Goal: Task Accomplishment & Management: Use online tool/utility

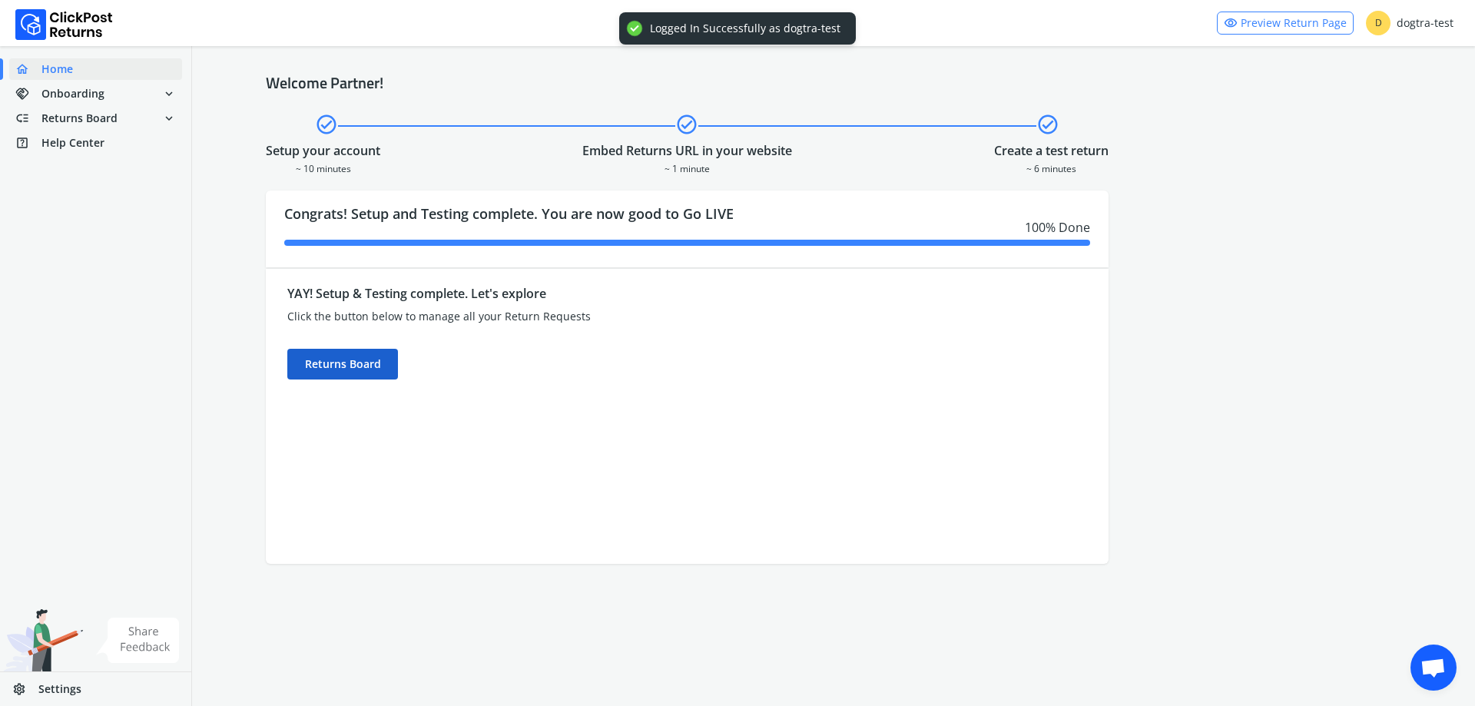
click at [366, 366] on div "Returns Board" at bounding box center [342, 364] width 111 height 31
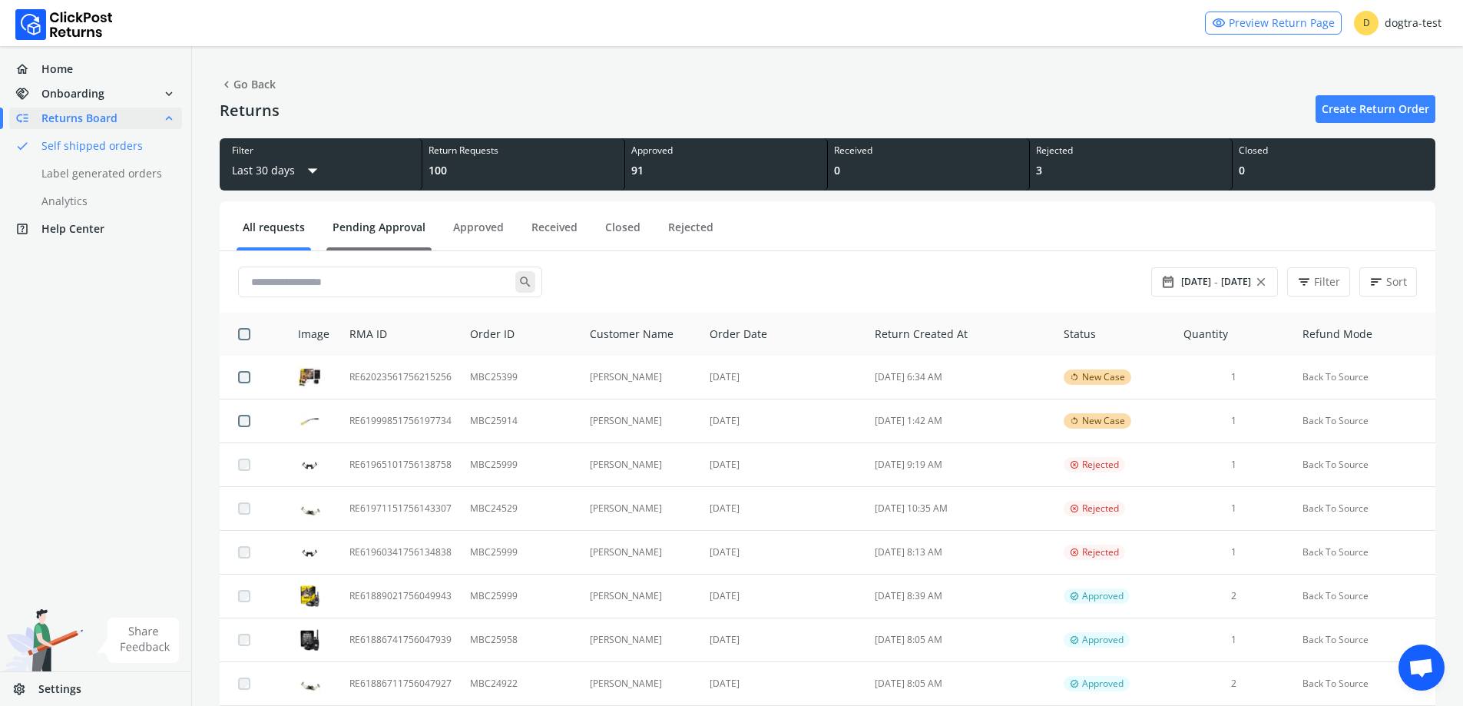
click at [396, 220] on link "Pending Approval" at bounding box center [378, 233] width 105 height 27
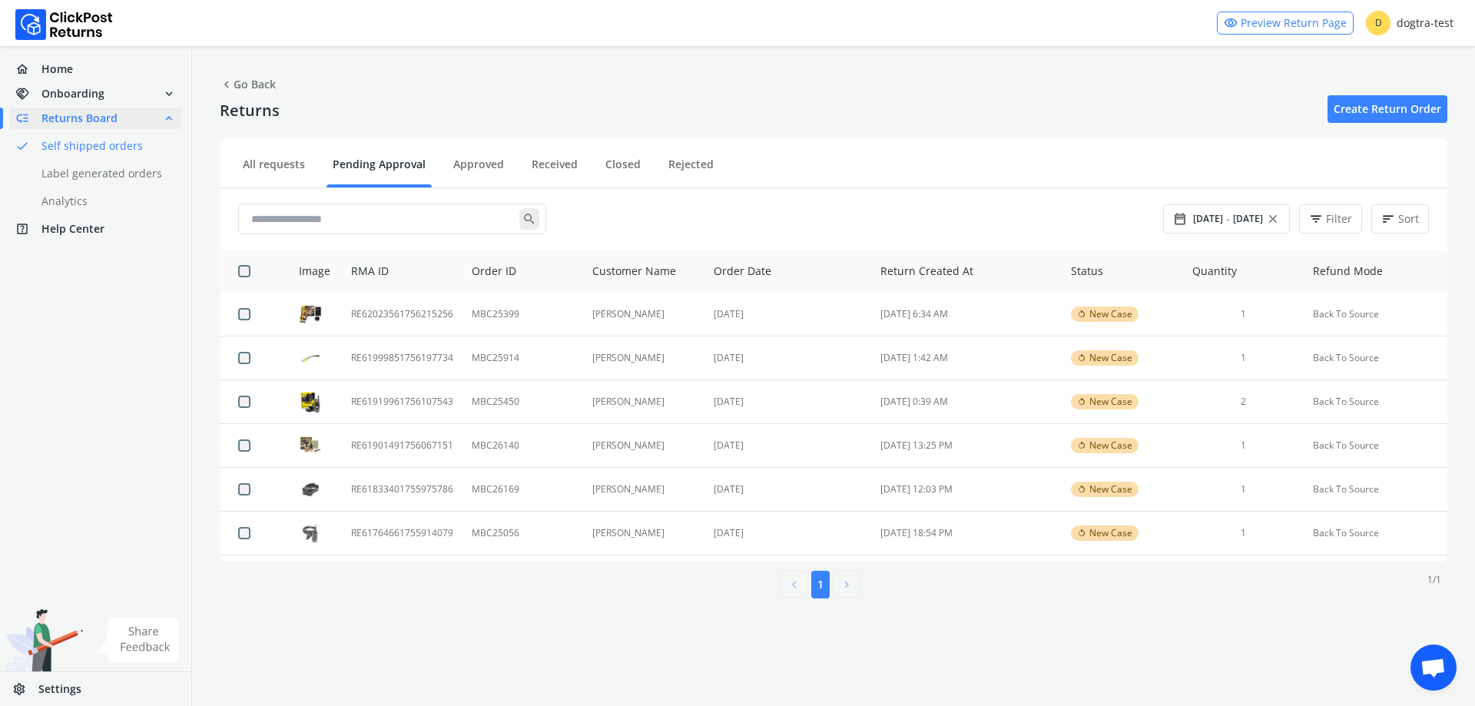
click at [283, 154] on ul "All requests Pending Approval Approved Received Closed Rejected" at bounding box center [833, 166] width 1227 height 44
click at [279, 163] on link "All requests" at bounding box center [274, 170] width 74 height 27
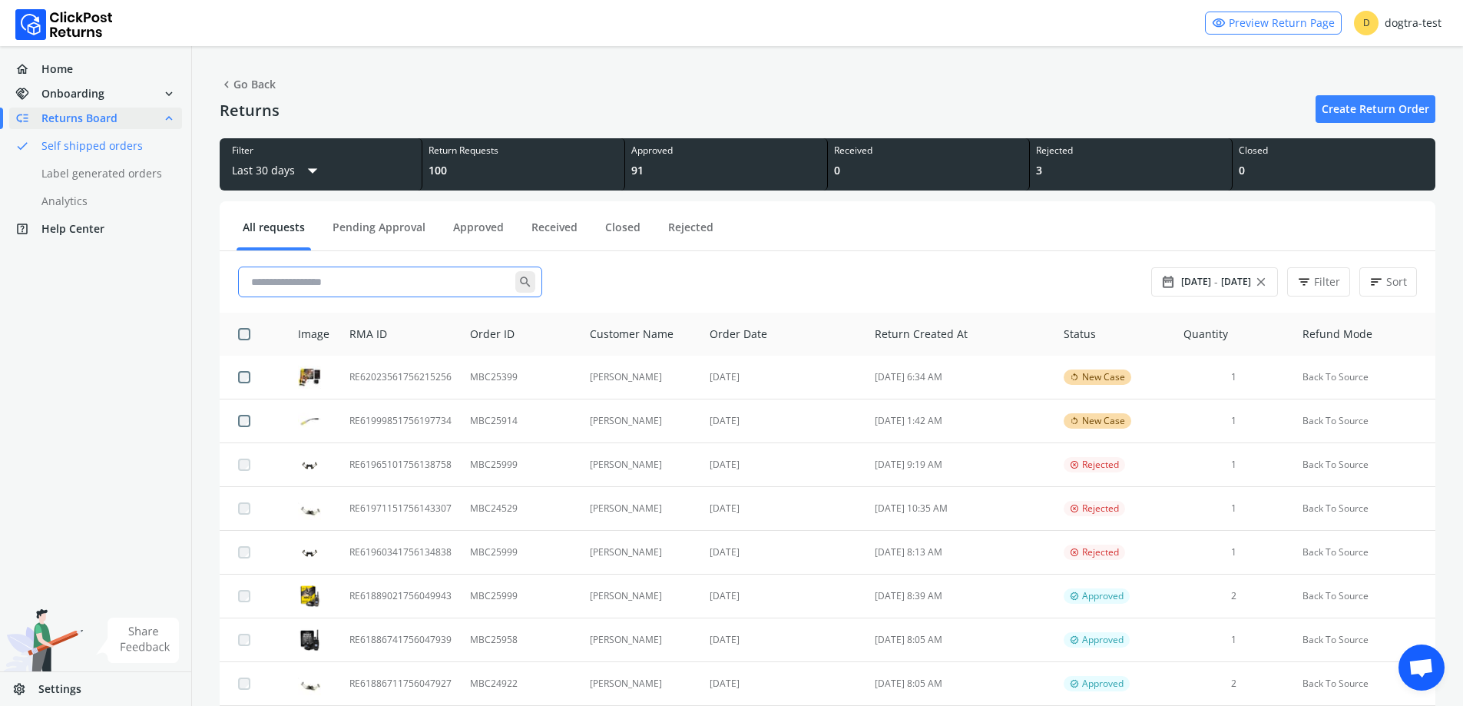
click at [396, 279] on input "text" at bounding box center [380, 282] width 270 height 28
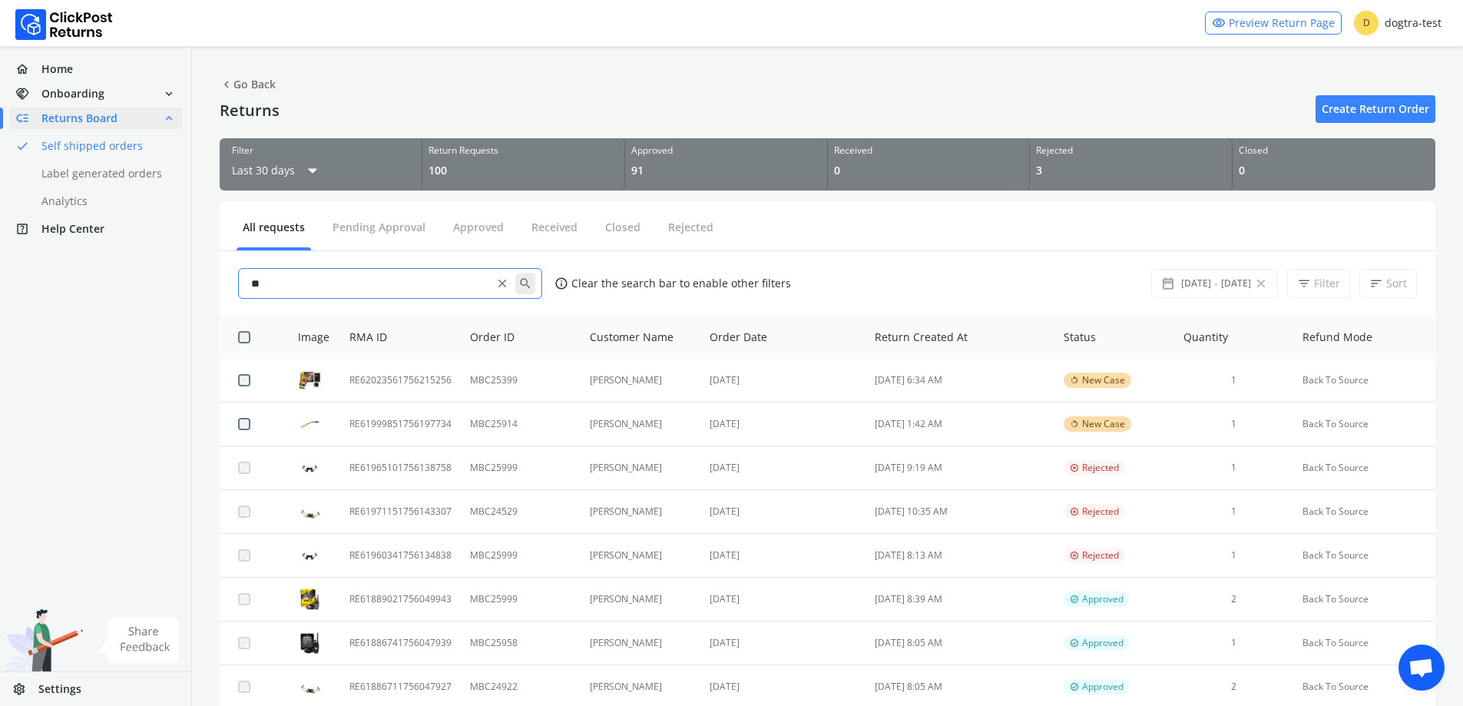
type input "*"
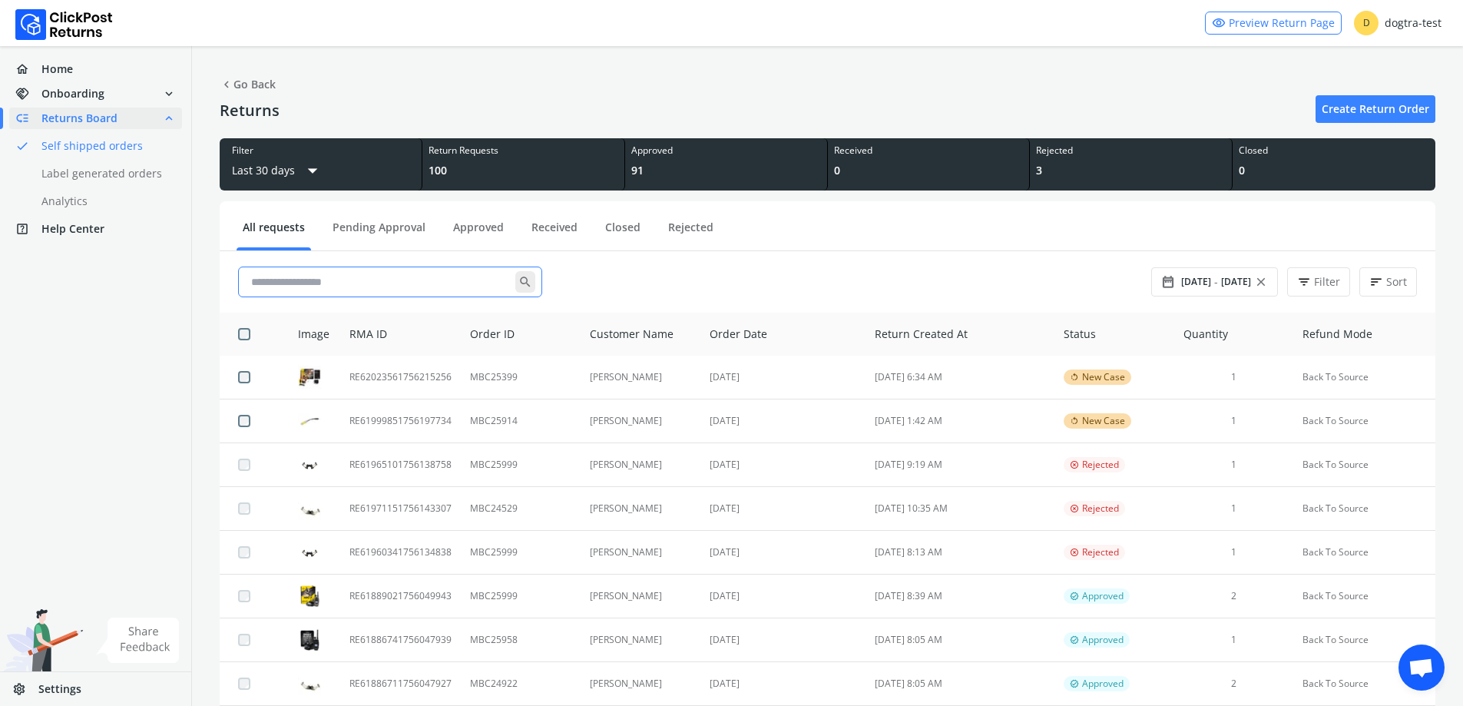
click at [345, 276] on input "text" at bounding box center [380, 282] width 270 height 28
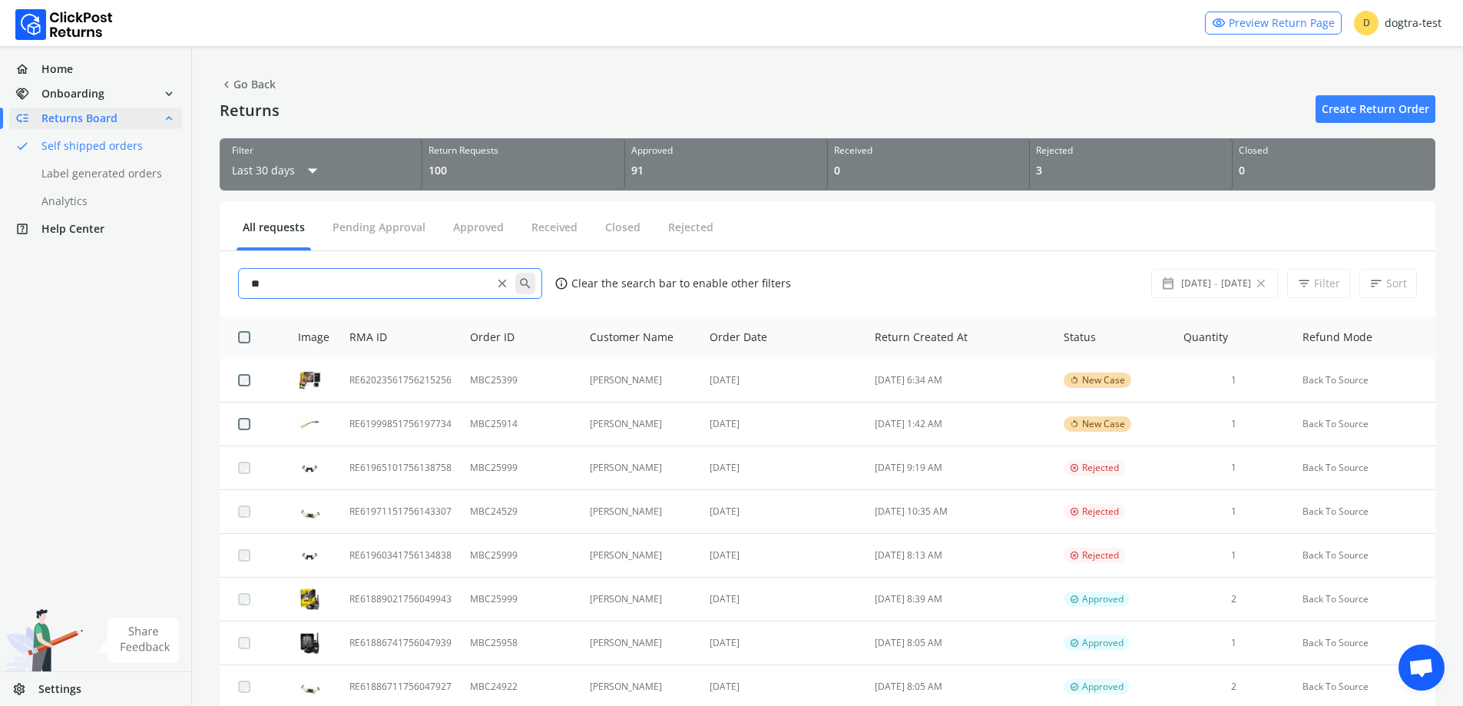
type input "*"
type input "********"
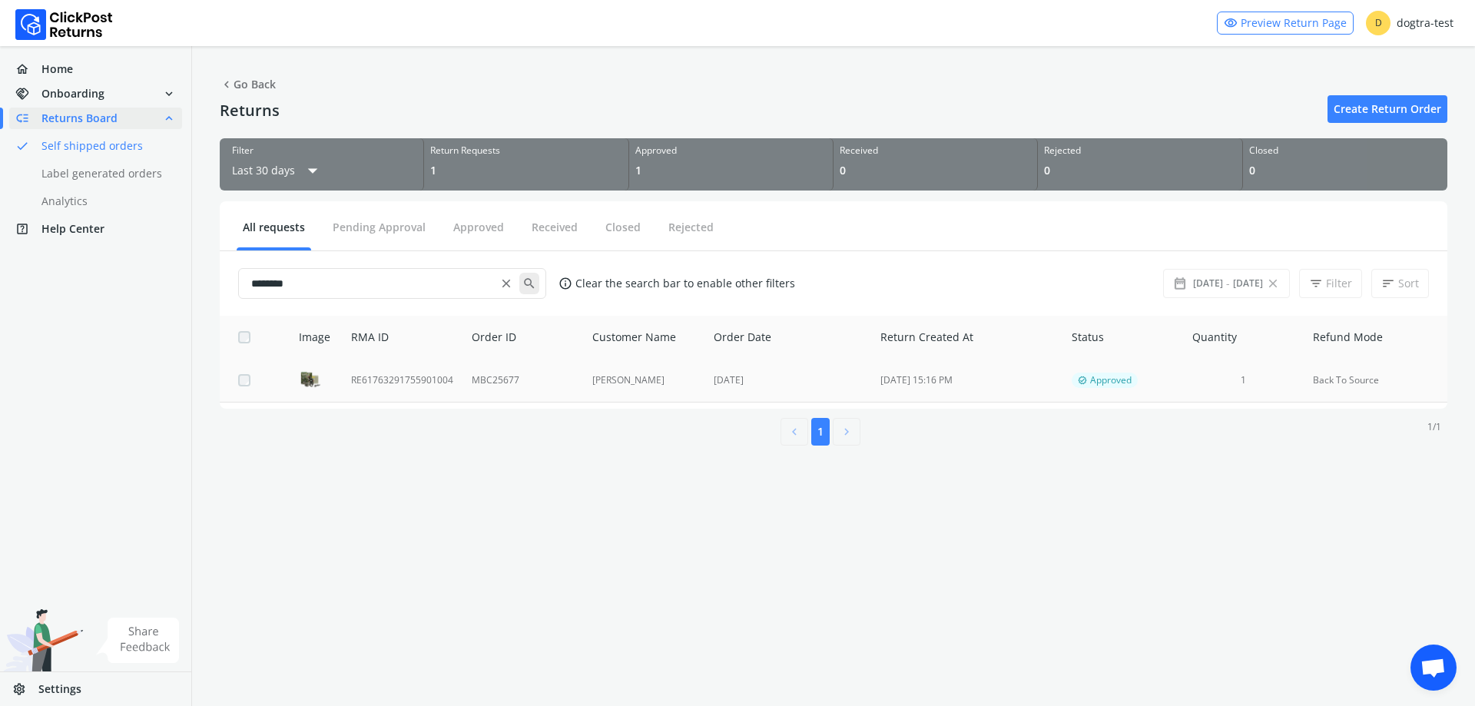
click at [419, 373] on td "RE61763291755901004" at bounding box center [402, 381] width 121 height 44
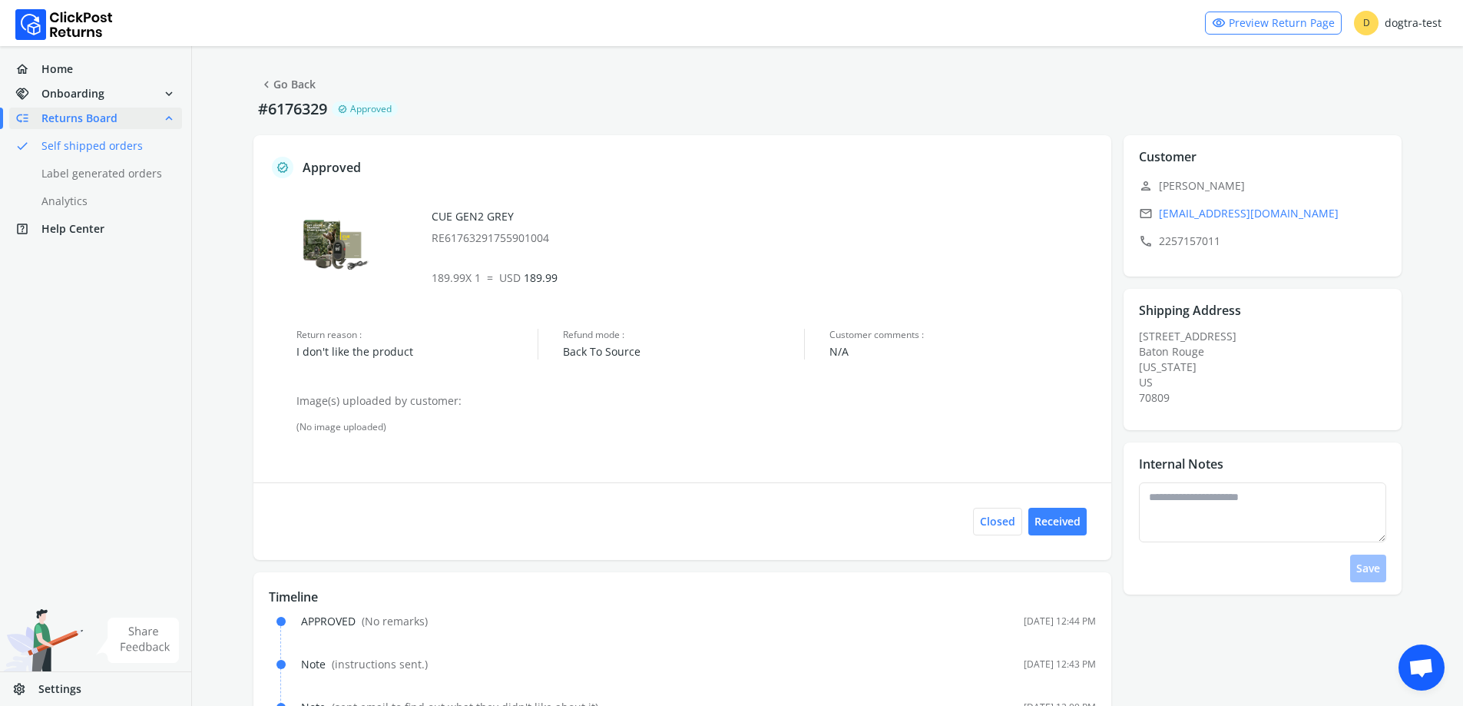
click at [274, 87] on link "chevron_left Go Back" at bounding box center [288, 85] width 56 height 22
